Goal: Task Accomplishment & Management: Complete application form

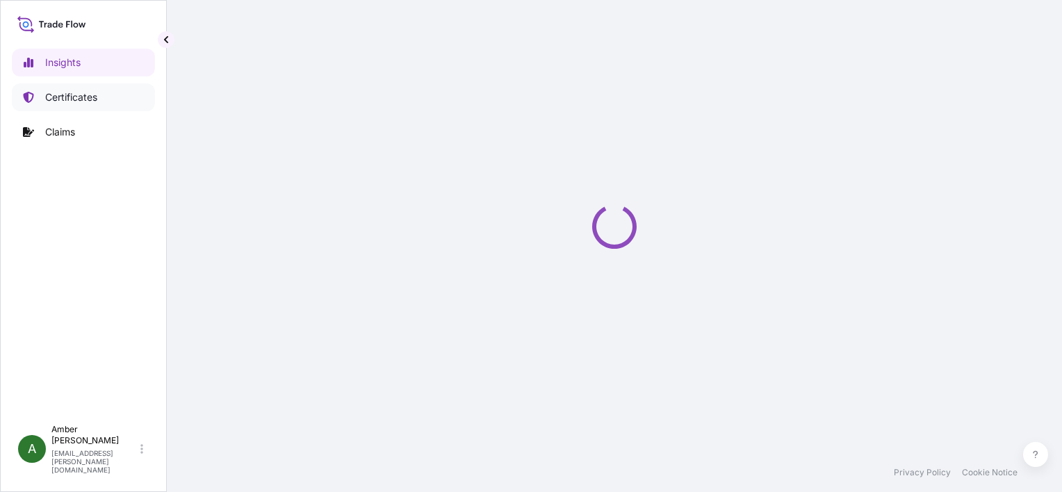
click at [71, 99] on p "Certificates" at bounding box center [71, 97] width 52 height 14
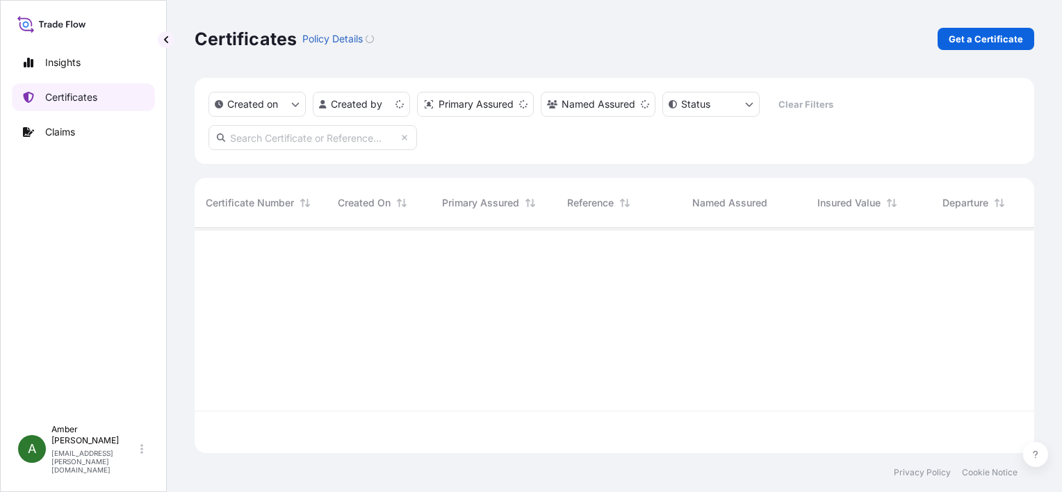
scroll to position [222, 828]
click at [989, 40] on p "Get a Certificate" at bounding box center [985, 39] width 74 height 14
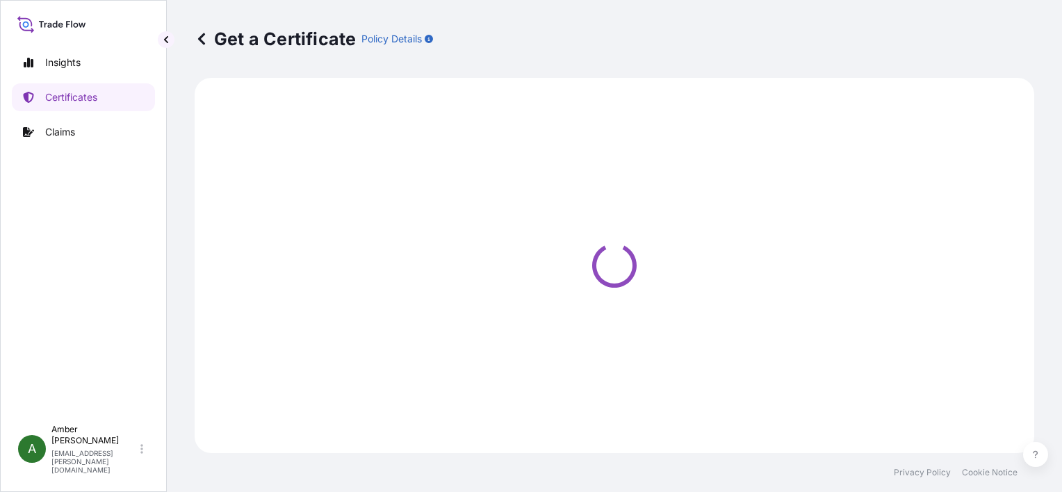
select select "Ocean Vessel"
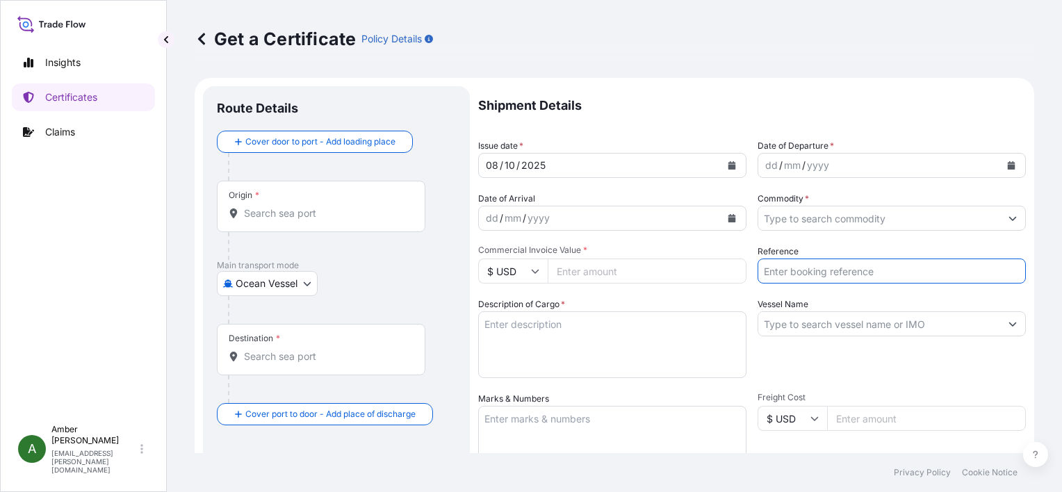
click at [834, 267] on input "Reference" at bounding box center [891, 270] width 268 height 25
paste input "NAM7959871"
type input "NAM7959871"
click at [827, 330] on input "Vessel Name" at bounding box center [879, 323] width 242 height 25
click at [827, 211] on input "Commodity *" at bounding box center [879, 218] width 242 height 25
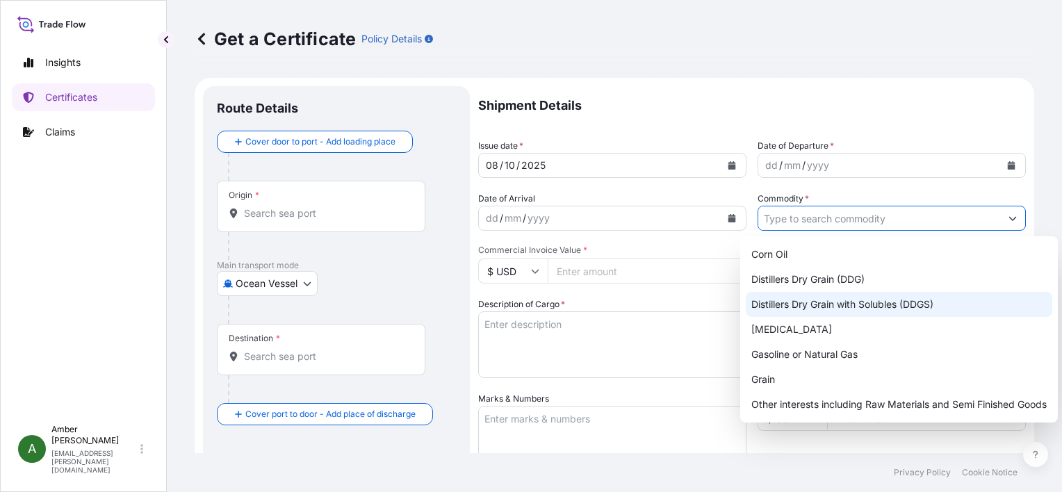
click at [847, 300] on div "Distillers Dry Grain with Solubles (DDGS)" at bounding box center [899, 304] width 306 height 25
type input "Distillers Dry Grain with Solubles (DDGS)"
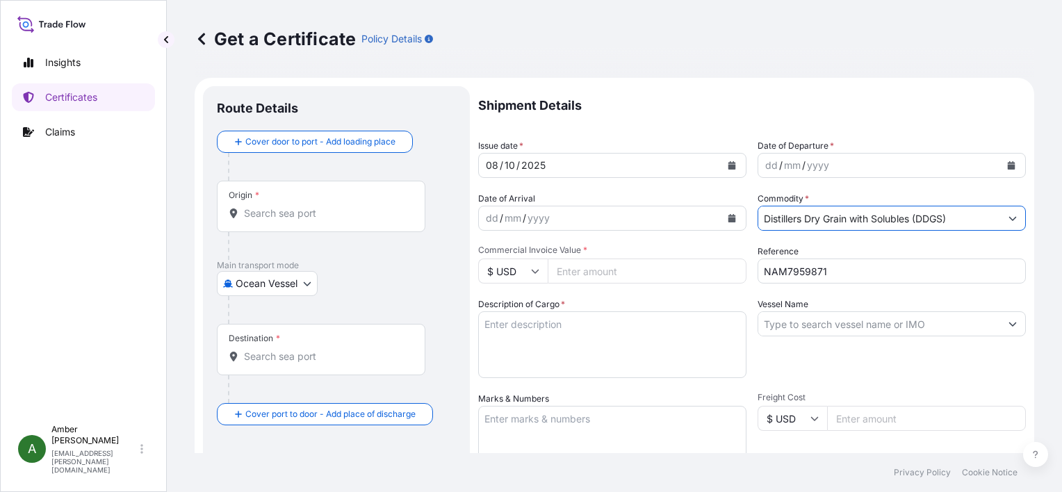
click at [812, 331] on input "Vessel Name" at bounding box center [879, 323] width 242 height 25
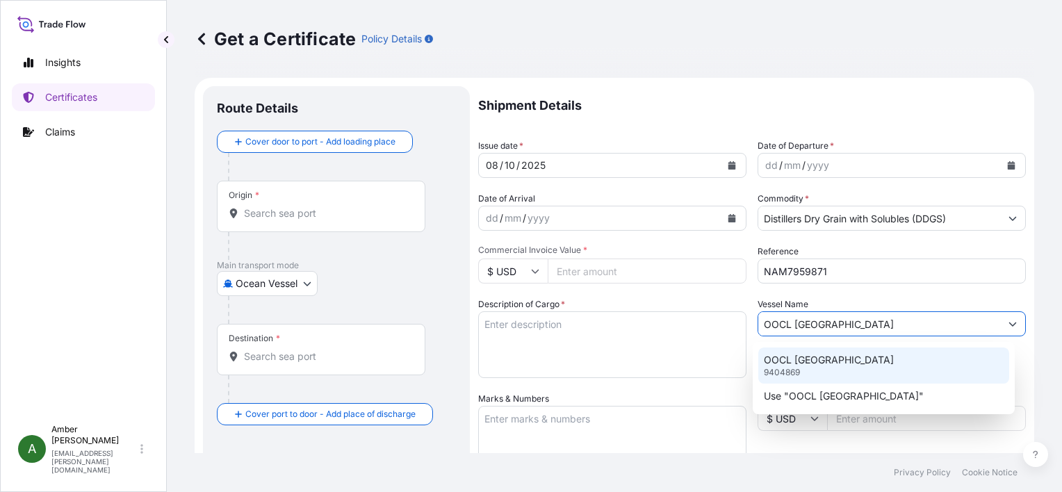
click at [816, 370] on div "OOCL GUANGZHOU 9404869" at bounding box center [883, 365] width 251 height 36
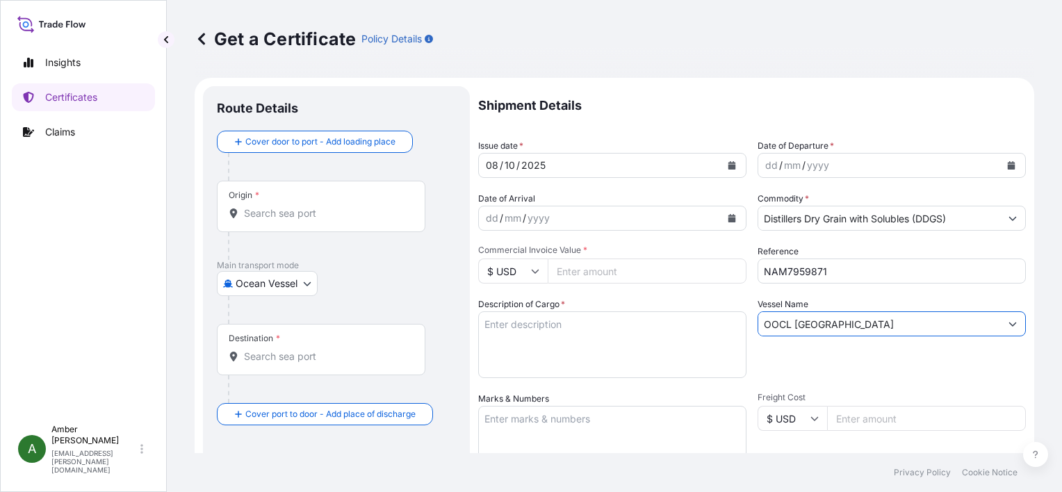
type input "OOCL [GEOGRAPHIC_DATA]"
click at [1007, 164] on icon "Calendar" at bounding box center [1011, 165] width 8 height 8
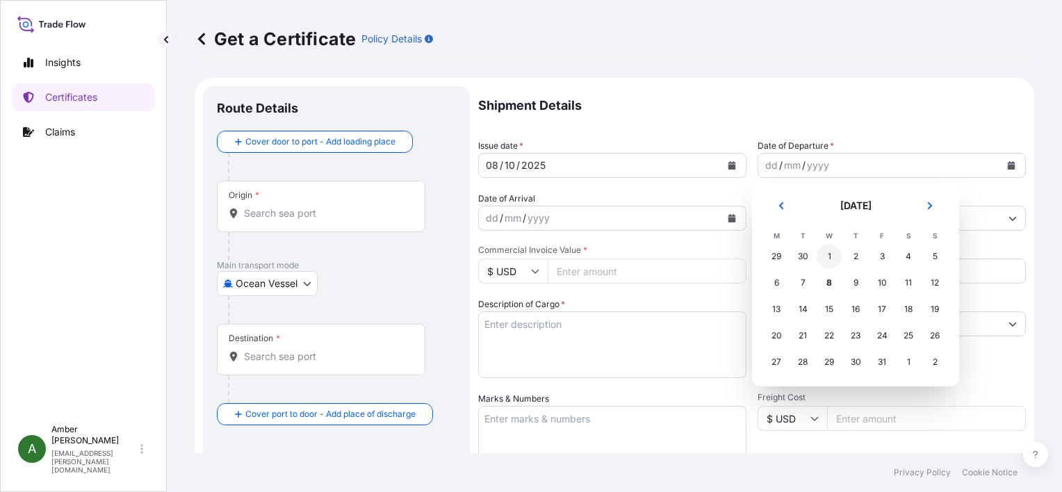
click at [834, 254] on div "1" at bounding box center [828, 256] width 25 height 25
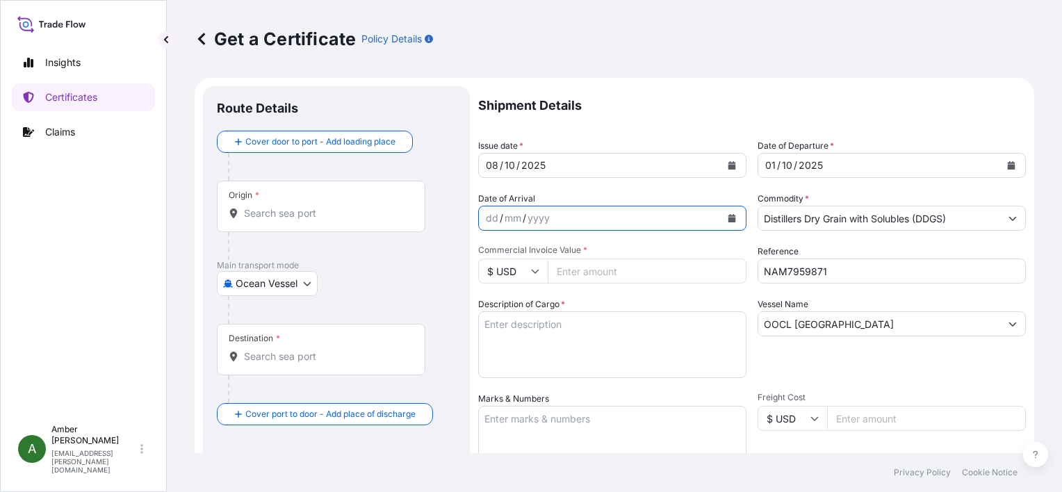
click at [728, 217] on icon "Calendar" at bounding box center [732, 218] width 8 height 8
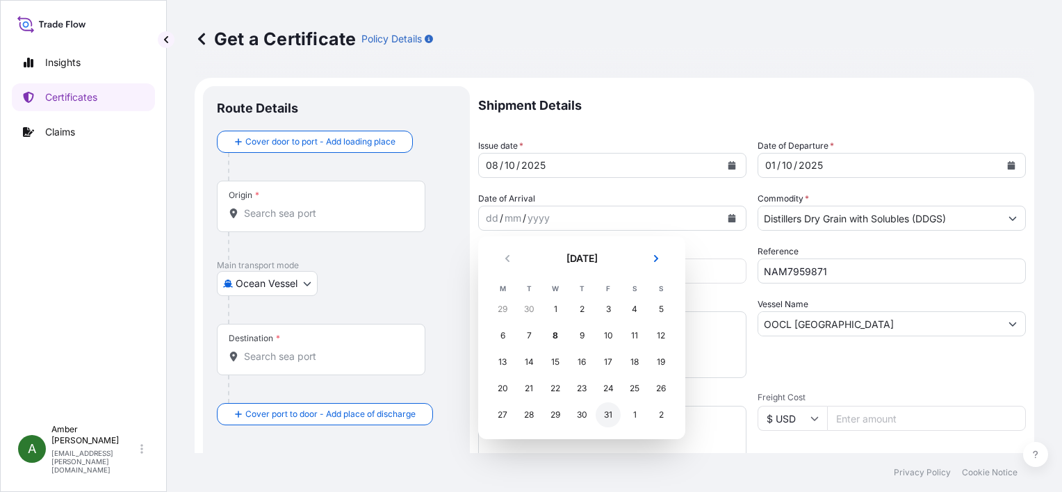
click at [611, 415] on div "31" at bounding box center [607, 414] width 25 height 25
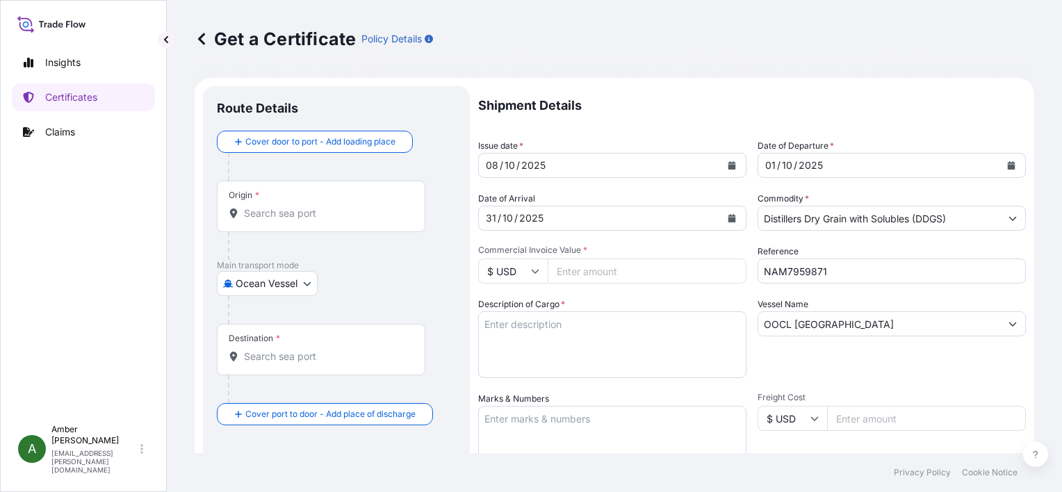
click at [580, 268] on input "Commercial Invoice Value *" at bounding box center [647, 270] width 199 height 25
paste input "44548.70"
type input "44548.70"
click at [636, 108] on p "Shipment Details" at bounding box center [752, 105] width 548 height 39
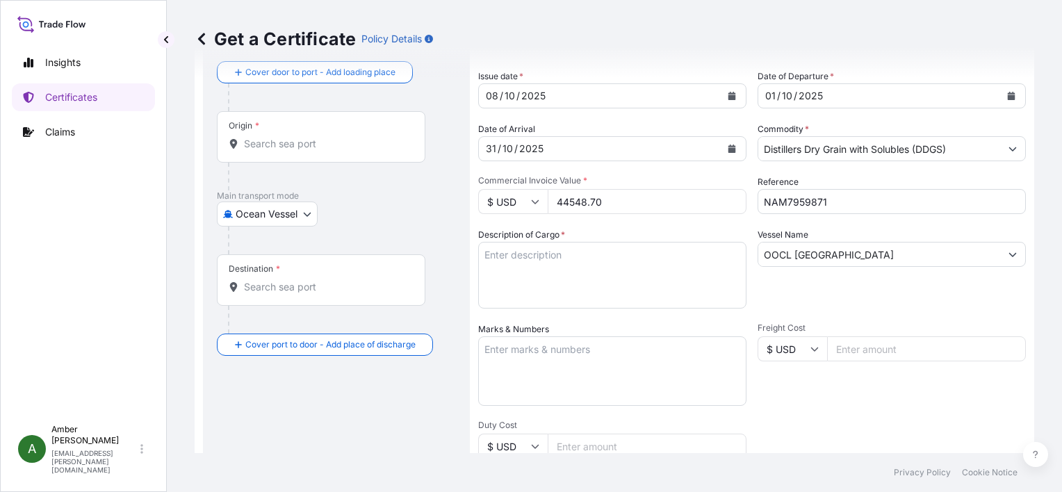
scroll to position [139, 0]
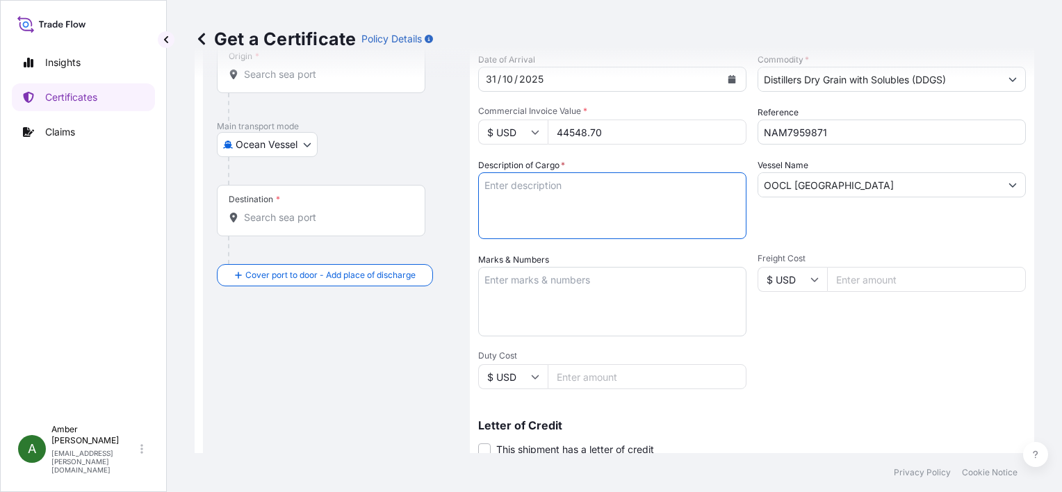
click at [545, 195] on textarea "Description of Cargo *" at bounding box center [612, 205] width 268 height 67
paste textarea "POET Dried Distillers Grains TOTAL WEIGHT (MTS): 206.244 FREIGHT PREPAID BULK I…"
click at [525, 230] on textarea "POET Dried Distillers Grains TOTAL WEIGHT (MTS): 206.244 FREIGHT PREPAID BULK I…" at bounding box center [612, 205] width 268 height 67
paste textarea "X20250926137450"
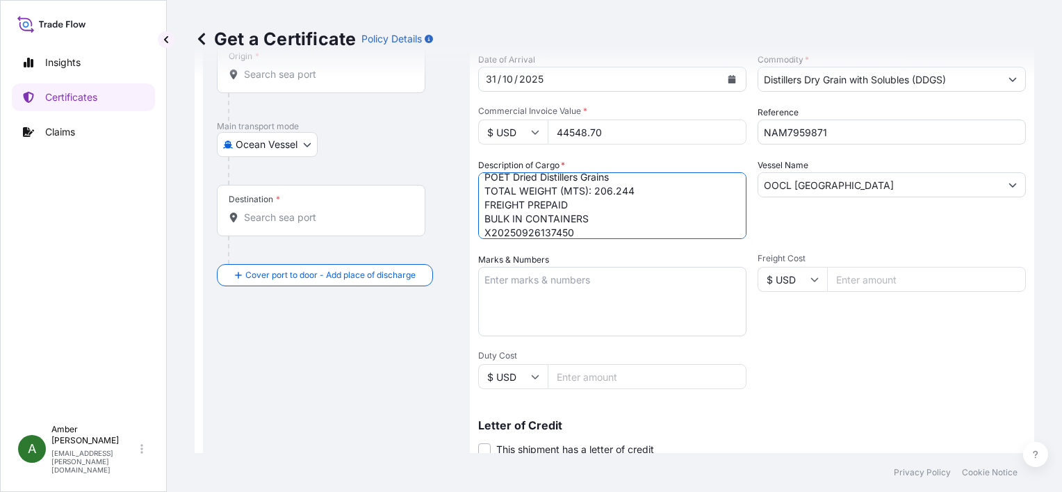
scroll to position [22, 0]
type textarea "POET Dried Distillers Grains TOTAL WEIGHT (MTS): 206.244 FREIGHT PREPAID BULK I…"
click at [833, 222] on div "Vessel Name OOCL [GEOGRAPHIC_DATA]" at bounding box center [891, 198] width 268 height 81
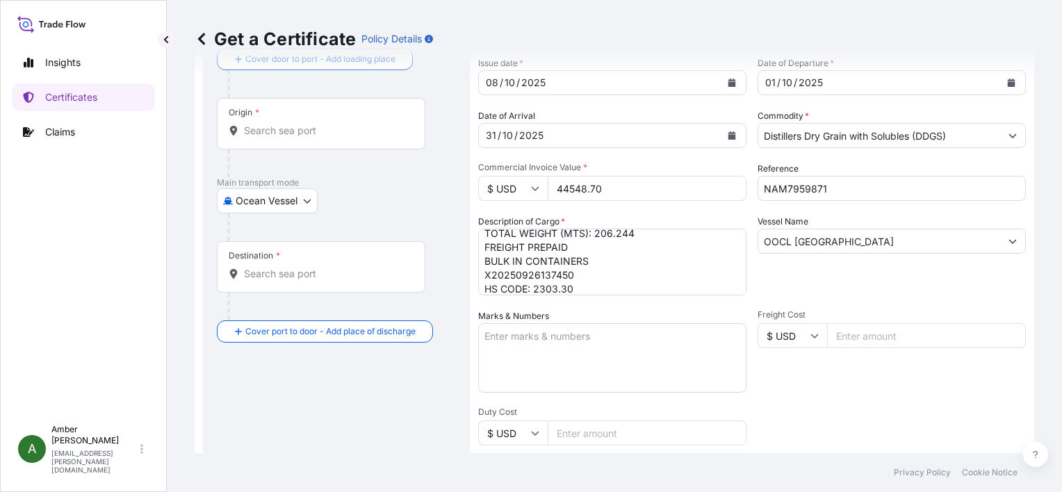
scroll to position [0, 0]
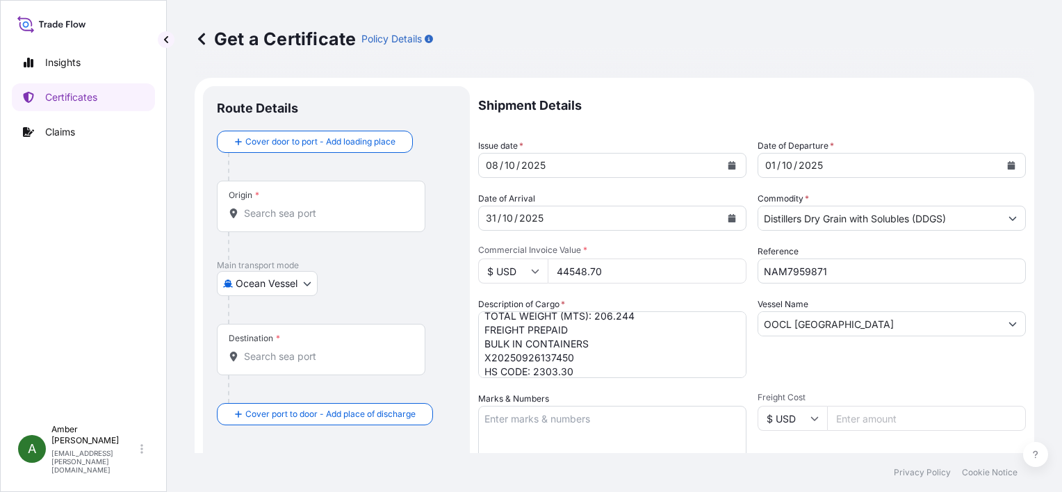
click at [283, 211] on input "Origin *" at bounding box center [326, 213] width 164 height 14
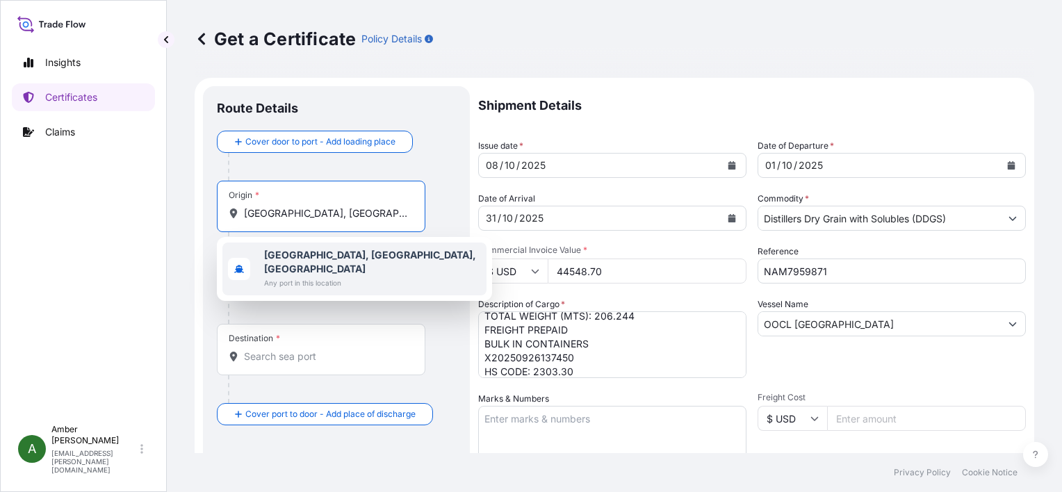
click at [310, 254] on b "[GEOGRAPHIC_DATA], [GEOGRAPHIC_DATA], [GEOGRAPHIC_DATA]" at bounding box center [370, 262] width 212 height 26
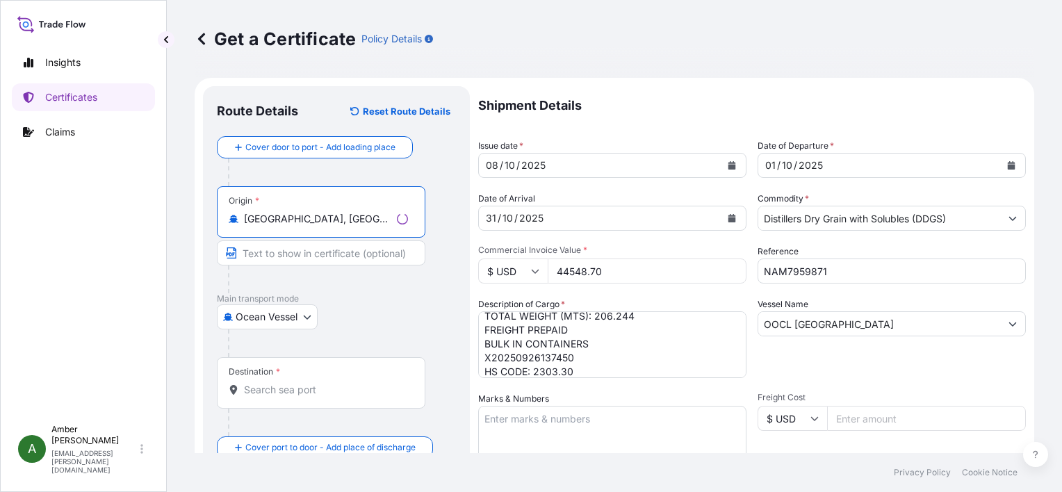
type input "[GEOGRAPHIC_DATA], [GEOGRAPHIC_DATA], [GEOGRAPHIC_DATA]"
click at [277, 393] on input "Destination *" at bounding box center [326, 390] width 164 height 14
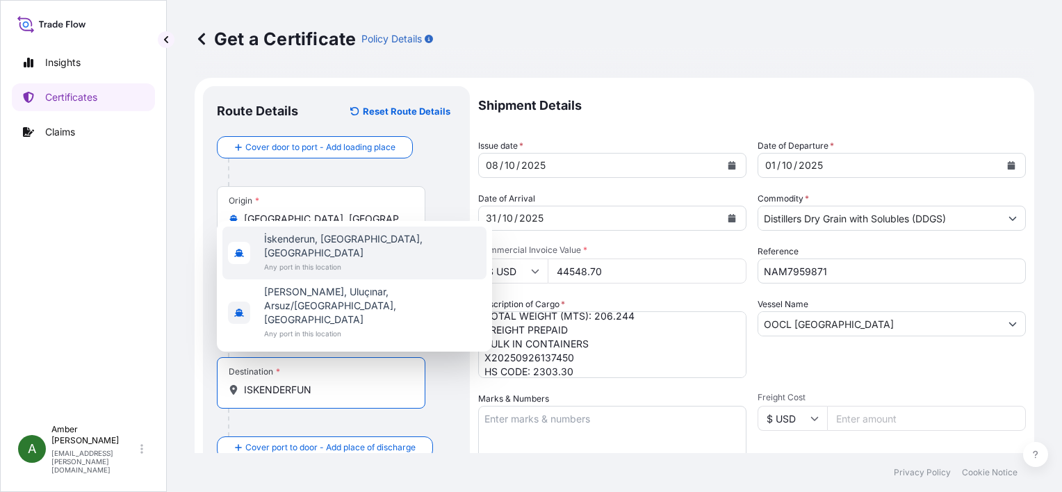
click at [295, 260] on span "İskenderun, [GEOGRAPHIC_DATA], [GEOGRAPHIC_DATA]" at bounding box center [372, 246] width 217 height 28
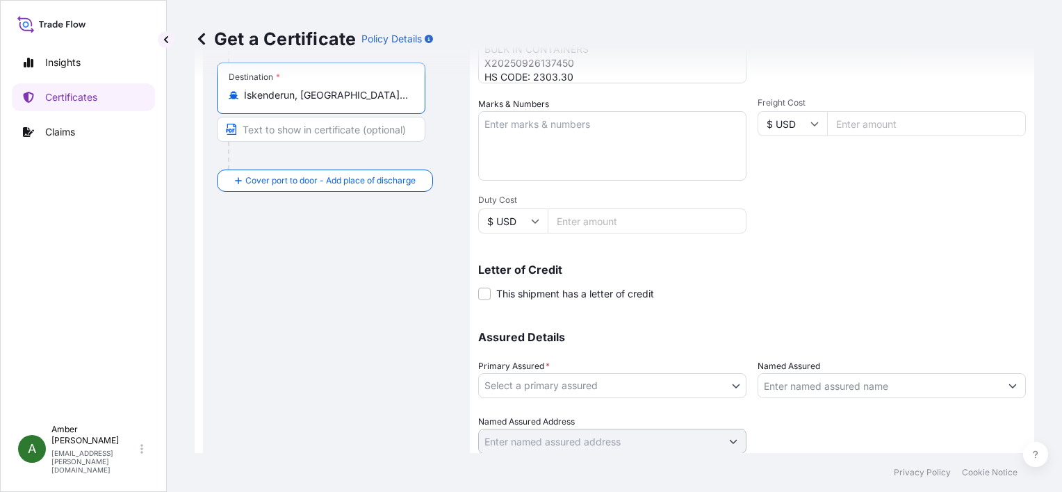
scroll to position [342, 0]
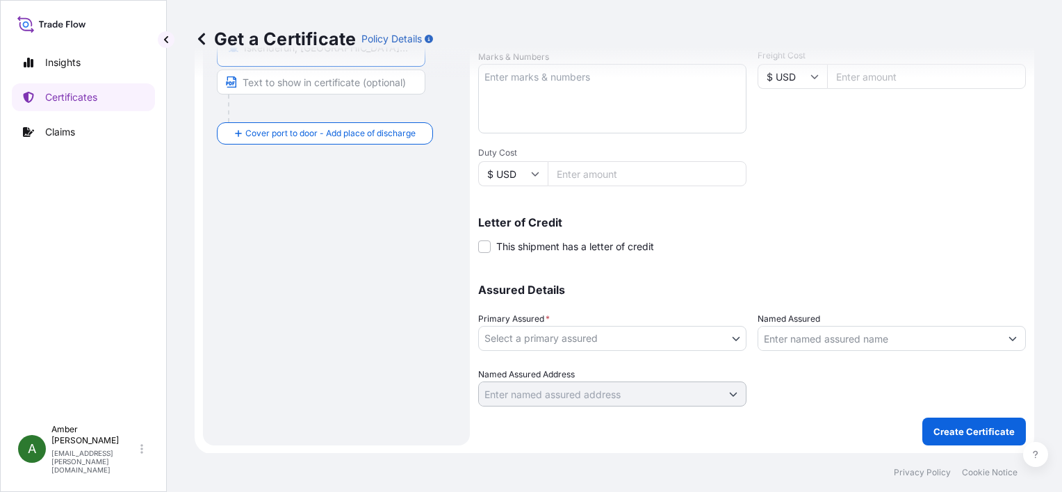
type input "İskenderun, [GEOGRAPHIC_DATA], [GEOGRAPHIC_DATA]"
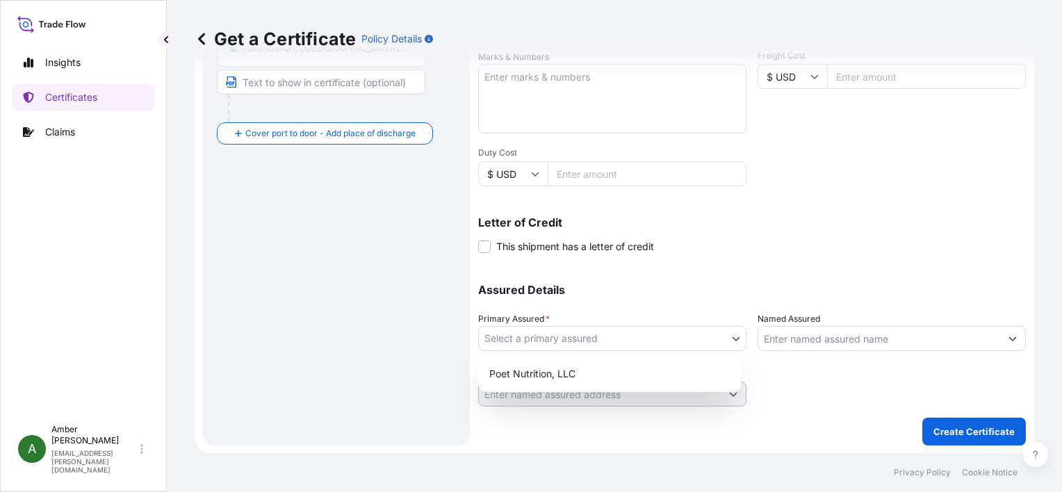
click at [627, 339] on body "2 options available. Insights Certificates Claims A [PERSON_NAME] [PERSON_NAME]…" at bounding box center [531, 246] width 1062 height 492
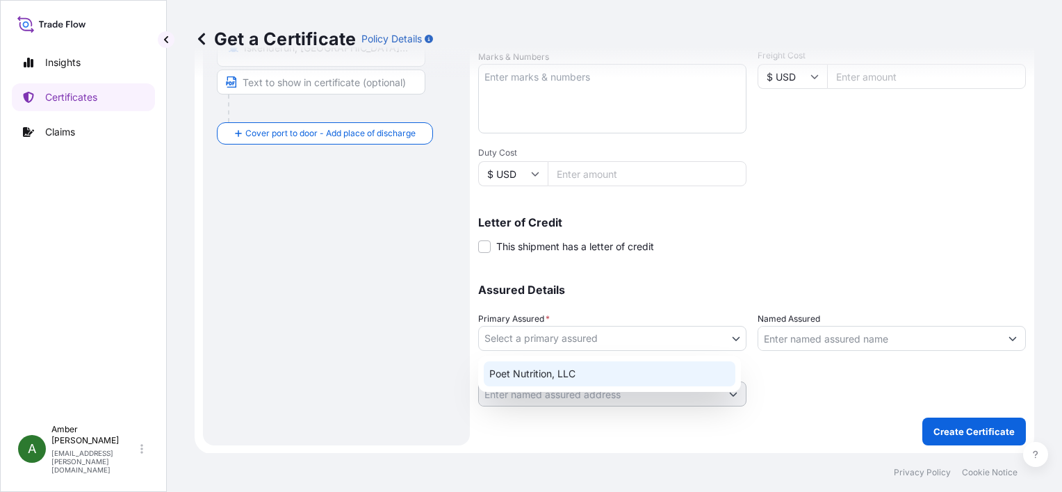
click at [614, 372] on div "Poet Nutrition, LLC" at bounding box center [610, 373] width 252 height 25
select select "31546"
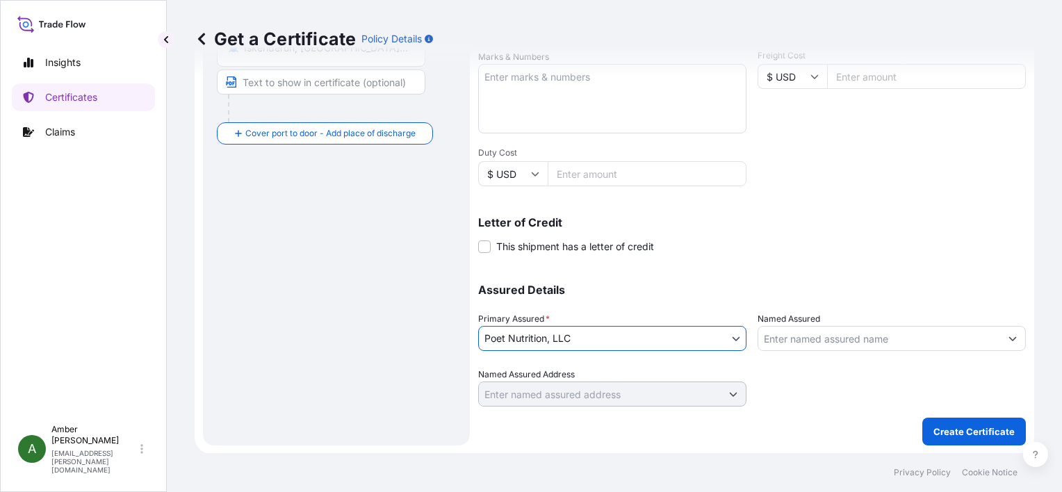
click at [809, 339] on input "Named Assured" at bounding box center [879, 338] width 242 height 25
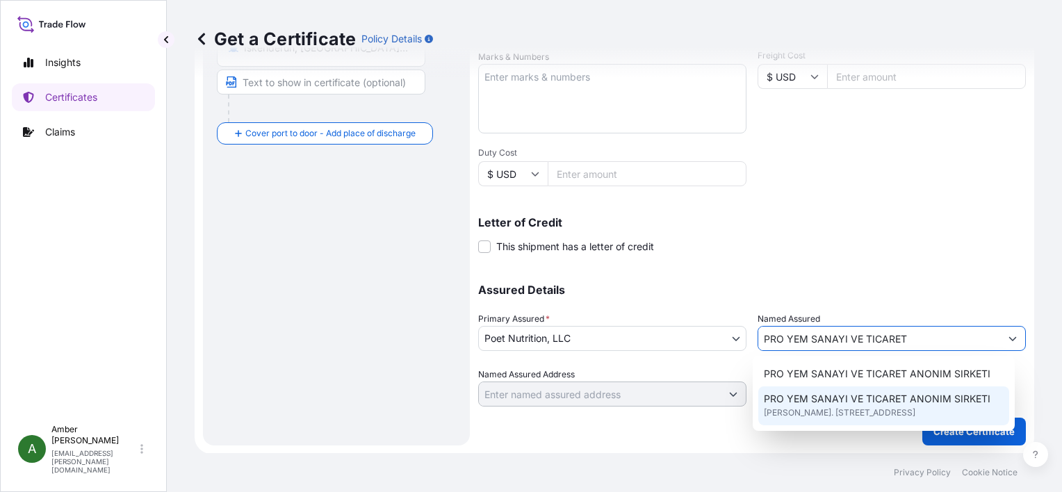
click at [887, 420] on span "[PERSON_NAME]. [STREET_ADDRESS]" at bounding box center [839, 413] width 151 height 14
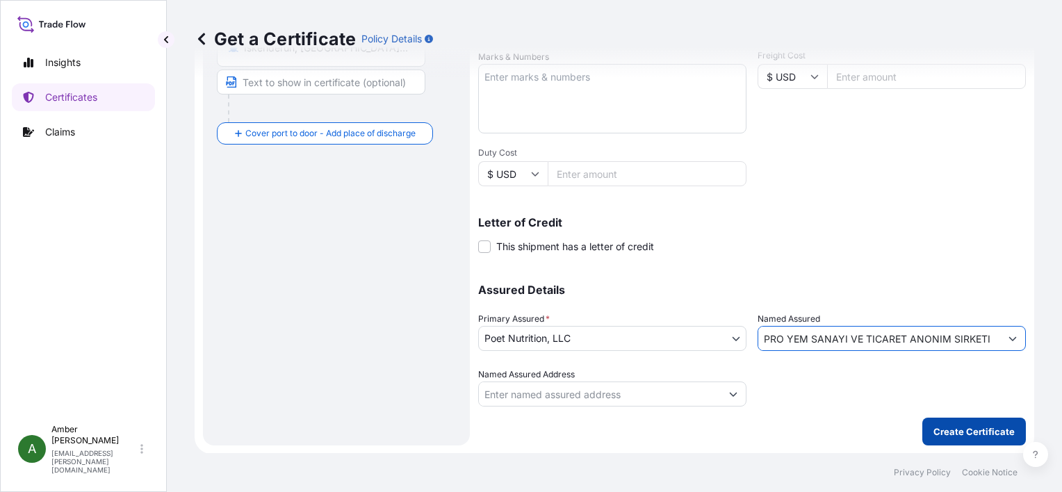
type input "PRO YEM SANAYI VE TICARET ANONIM SIRKETI"
click at [948, 428] on p "Create Certificate" at bounding box center [973, 432] width 81 height 14
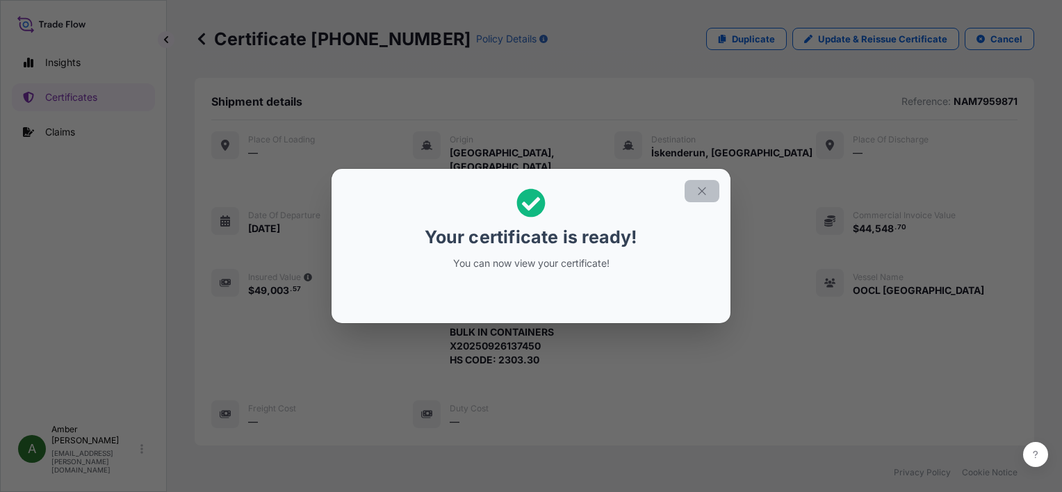
click at [700, 192] on icon "button" at bounding box center [702, 191] width 13 height 13
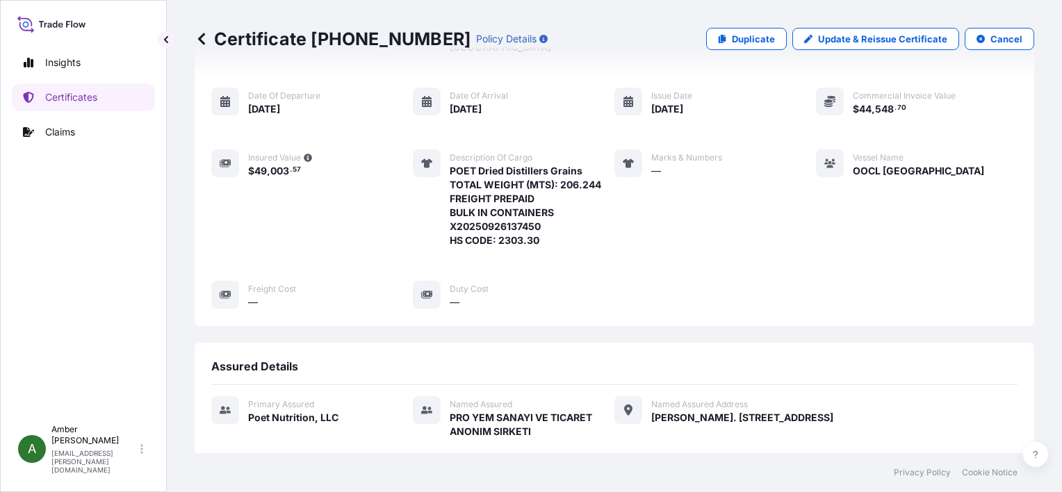
scroll to position [336, 0]
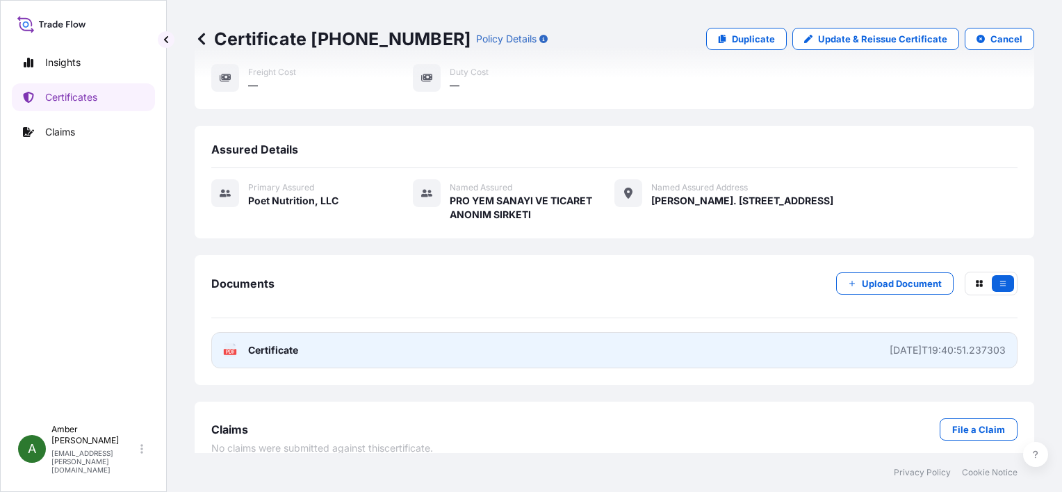
click at [234, 339] on link "PDF Certificate [DATE]T19:40:51.237303" at bounding box center [614, 350] width 806 height 36
